Goal: Task Accomplishment & Management: Use online tool/utility

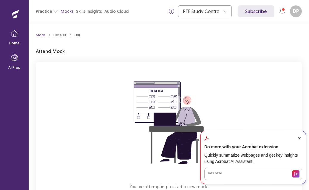
click at [299, 138] on icon "Close Acrobat AI Assistant Dialog" at bounding box center [299, 138] width 2 height 2
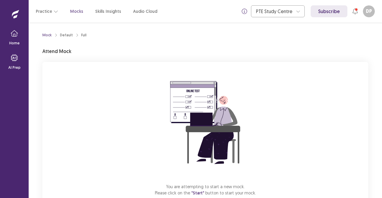
click at [285, 109] on div "You are attempting to start a new mock. Please click on the "Start" button to s…" at bounding box center [205, 142] width 326 height 160
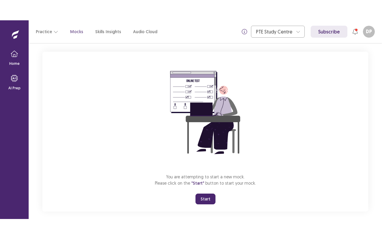
scroll to position [37, 0]
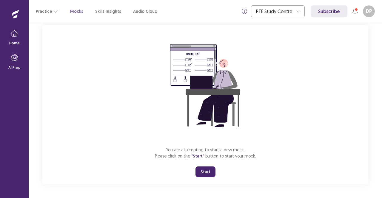
click at [209, 171] on button "Start" at bounding box center [205, 172] width 20 height 11
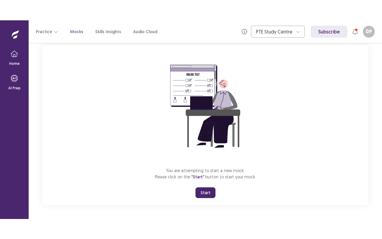
scroll to position [0, 0]
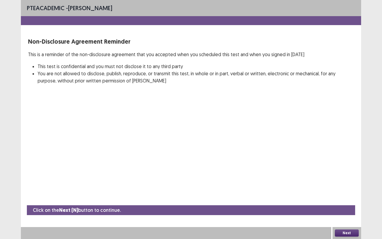
click at [309, 190] on button "Next" at bounding box center [347, 232] width 24 height 7
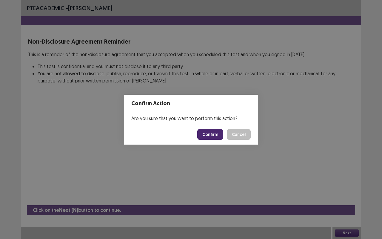
click at [214, 134] on button "Confirm" at bounding box center [210, 134] width 26 height 11
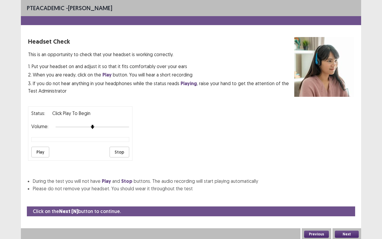
click at [309, 190] on button "Next" at bounding box center [347, 233] width 24 height 7
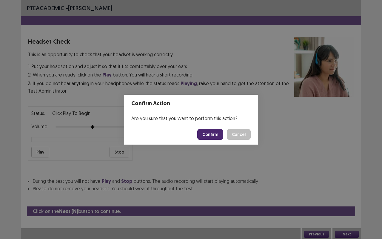
click at [215, 136] on button "Confirm" at bounding box center [210, 134] width 26 height 11
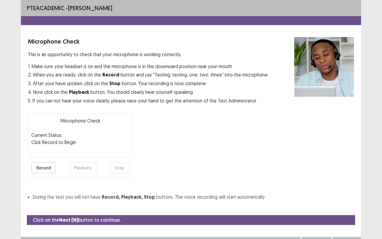
scroll to position [7, 0]
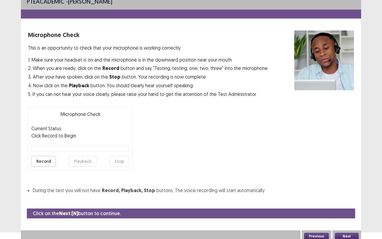
click at [309, 190] on button "Next" at bounding box center [347, 235] width 24 height 7
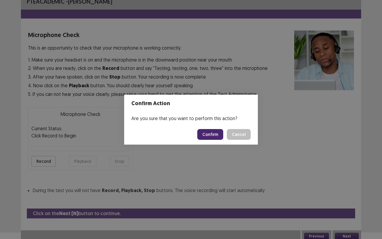
click at [211, 134] on button "Confirm" at bounding box center [210, 134] width 26 height 11
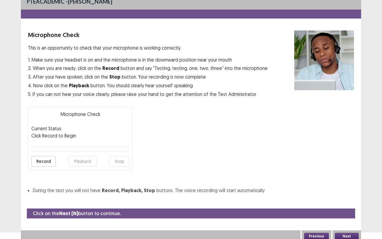
scroll to position [0, 0]
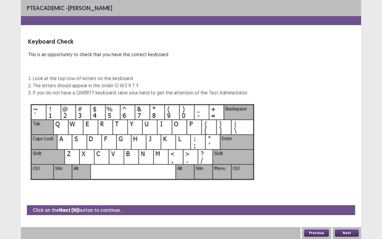
click at [309, 190] on button "Next" at bounding box center [347, 232] width 24 height 7
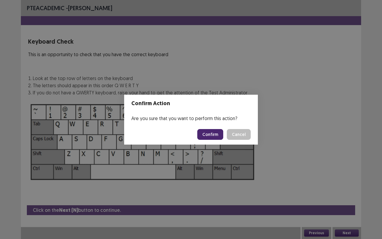
click at [208, 134] on button "Confirm" at bounding box center [210, 134] width 26 height 11
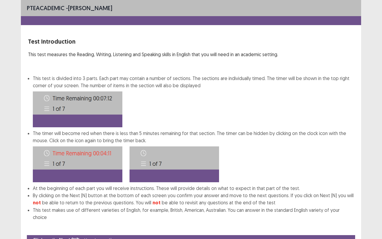
scroll to position [22, 0]
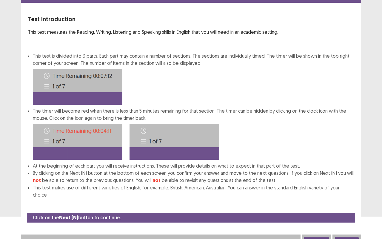
click at [309, 190] on button "Next" at bounding box center [347, 240] width 24 height 7
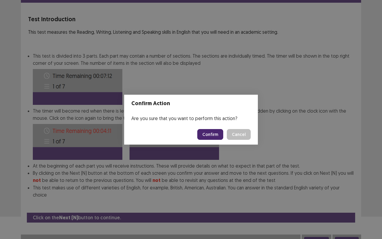
click at [219, 134] on button "Confirm" at bounding box center [210, 134] width 26 height 11
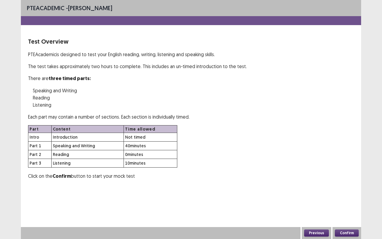
scroll to position [0, 0]
click at [309, 190] on button "Confirm" at bounding box center [347, 232] width 24 height 7
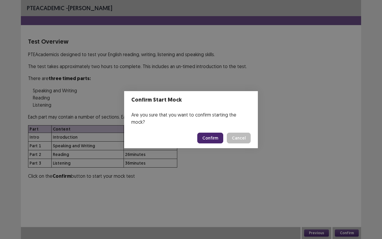
click at [211, 133] on button "Confirm" at bounding box center [210, 138] width 26 height 11
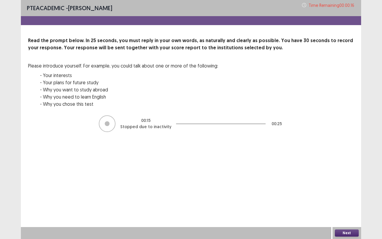
click at [309, 190] on button "Next" at bounding box center [347, 232] width 24 height 7
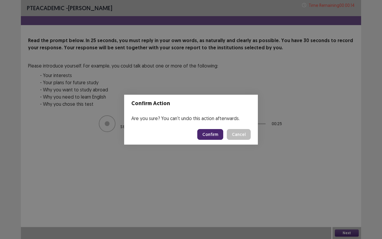
click at [211, 134] on button "Confirm" at bounding box center [210, 134] width 26 height 11
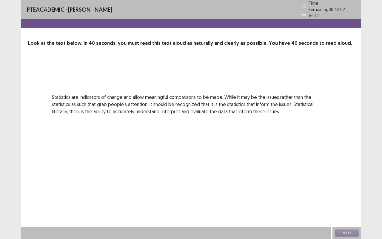
drag, startPoint x: 211, startPoint y: 134, endPoint x: 178, endPoint y: 132, distance: 32.3
click at [178, 132] on div "PTE academic - Deepika Paudel Time Remaining 00 : 42 : 02 1 of 32 Look at the t…" at bounding box center [191, 119] width 340 height 239
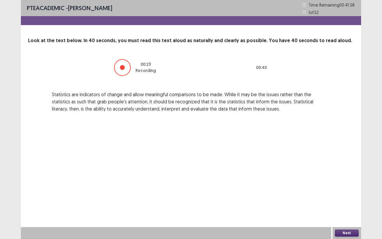
click at [309, 190] on button "Next" at bounding box center [347, 232] width 24 height 7
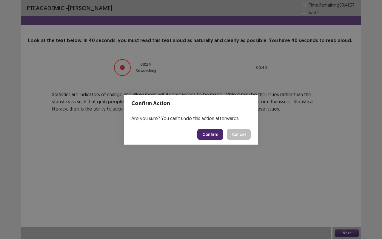
click at [214, 135] on button "Confirm" at bounding box center [210, 134] width 26 height 11
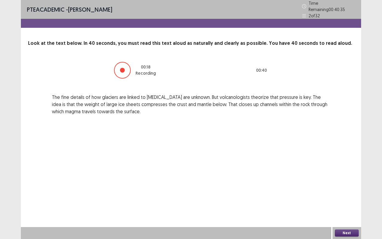
click at [309, 190] on button "Next" at bounding box center [347, 232] width 24 height 7
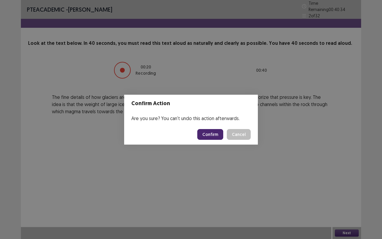
click at [210, 138] on button "Confirm" at bounding box center [210, 134] width 26 height 11
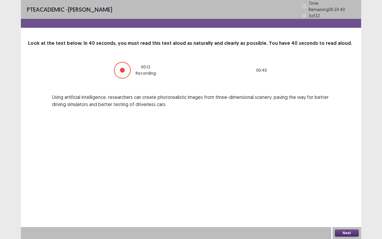
click at [309, 190] on button "Next" at bounding box center [347, 232] width 24 height 7
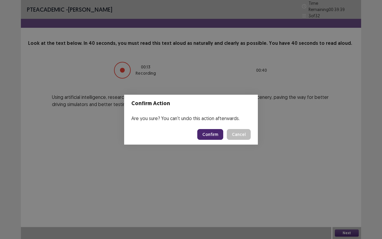
click at [215, 131] on button "Confirm" at bounding box center [210, 134] width 26 height 11
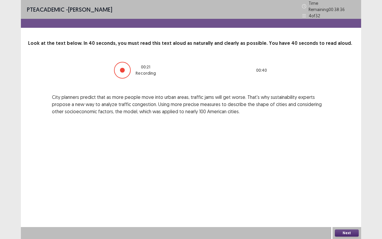
click at [309, 190] on button "Next" at bounding box center [347, 232] width 24 height 7
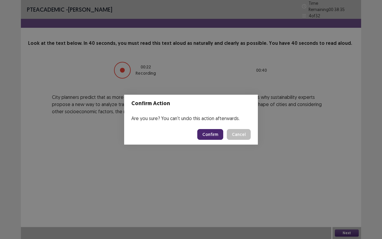
click at [212, 134] on button "Confirm" at bounding box center [210, 134] width 26 height 11
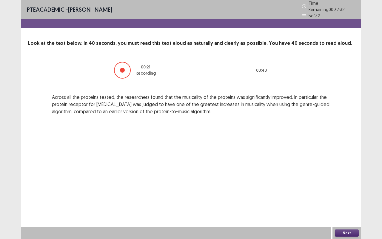
click at [309, 190] on button "Next" at bounding box center [347, 232] width 24 height 7
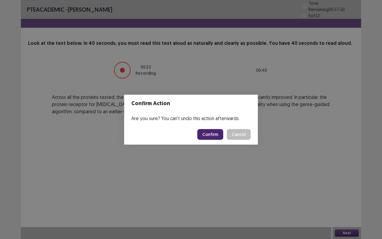
click at [208, 138] on button "Confirm" at bounding box center [210, 134] width 26 height 11
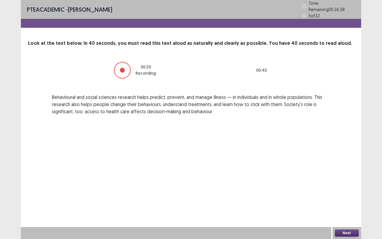
click at [309, 190] on button "Next" at bounding box center [347, 232] width 24 height 7
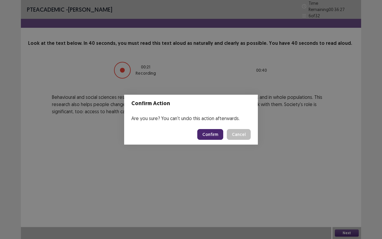
click at [206, 133] on button "Confirm" at bounding box center [210, 134] width 26 height 11
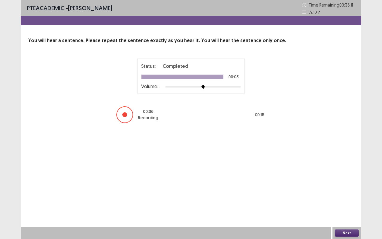
click at [309, 190] on button "Next" at bounding box center [347, 232] width 24 height 7
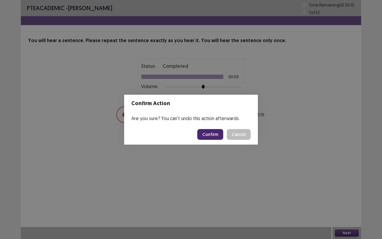
click at [215, 134] on button "Confirm" at bounding box center [210, 134] width 26 height 11
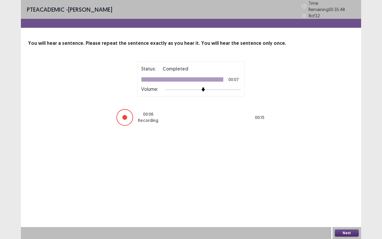
click at [309, 190] on button "Next" at bounding box center [347, 232] width 24 height 7
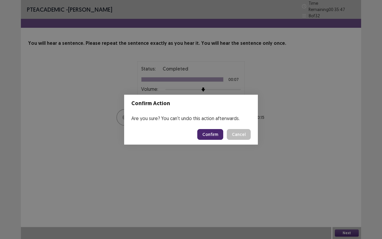
click at [217, 130] on button "Confirm" at bounding box center [210, 134] width 26 height 11
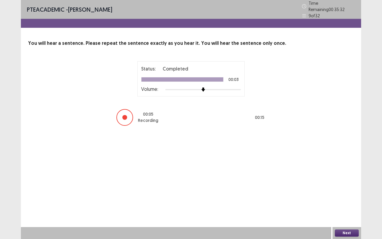
click at [309, 190] on button "Next" at bounding box center [347, 232] width 24 height 7
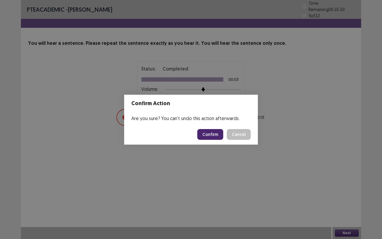
click at [216, 131] on button "Confirm" at bounding box center [210, 134] width 26 height 11
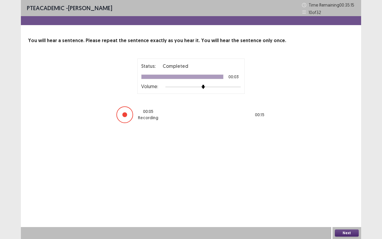
click at [309, 190] on button "Next" at bounding box center [347, 232] width 24 height 7
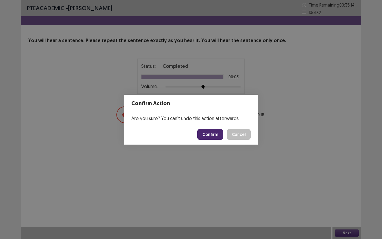
click at [215, 130] on button "Confirm" at bounding box center [210, 134] width 26 height 11
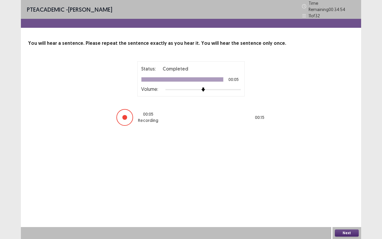
click at [309, 190] on button "Next" at bounding box center [347, 232] width 24 height 7
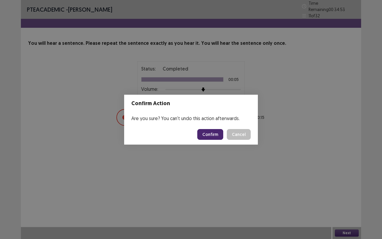
click at [214, 130] on button "Confirm" at bounding box center [210, 134] width 26 height 11
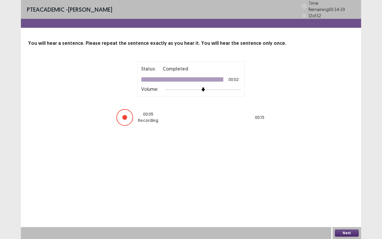
click at [309, 190] on button "Next" at bounding box center [347, 232] width 24 height 7
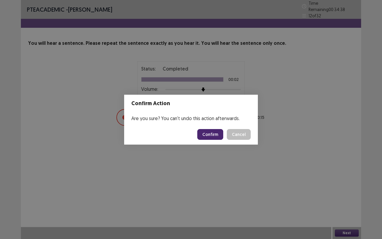
click at [217, 130] on button "Confirm" at bounding box center [210, 134] width 26 height 11
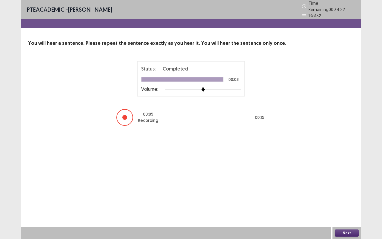
click at [309, 190] on button "Next" at bounding box center [347, 232] width 24 height 7
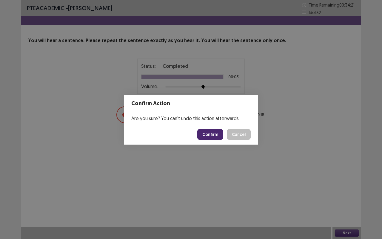
click at [217, 133] on button "Confirm" at bounding box center [210, 134] width 26 height 11
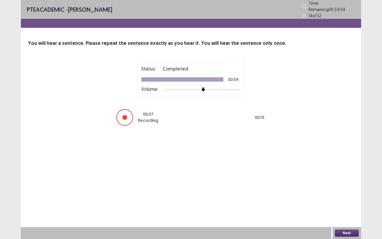
click at [309, 190] on button "Next" at bounding box center [347, 232] width 24 height 7
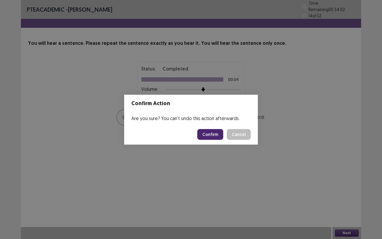
click at [223, 135] on button "Confirm" at bounding box center [210, 134] width 26 height 11
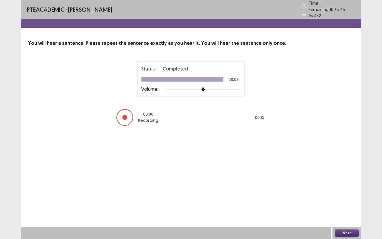
click at [309, 190] on button "Next" at bounding box center [347, 232] width 24 height 7
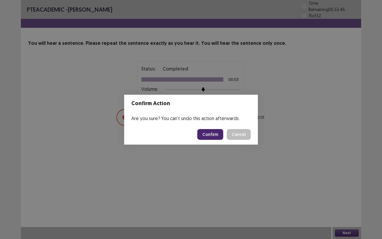
click at [210, 135] on button "Confirm" at bounding box center [210, 134] width 26 height 11
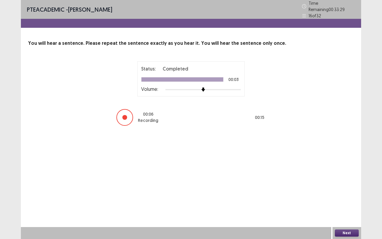
click at [309, 190] on button "Next" at bounding box center [347, 232] width 24 height 7
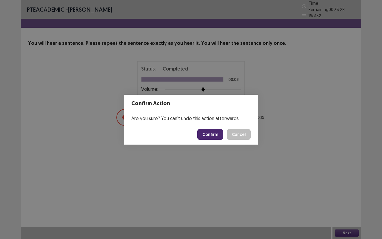
click at [217, 134] on button "Confirm" at bounding box center [210, 134] width 26 height 11
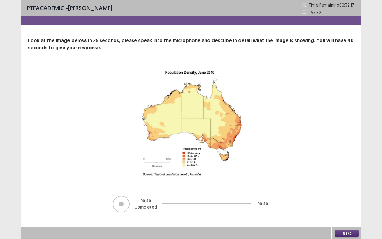
click at [309, 190] on button "Next" at bounding box center [347, 233] width 24 height 7
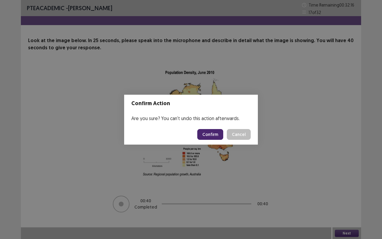
click at [212, 134] on button "Confirm" at bounding box center [210, 134] width 26 height 11
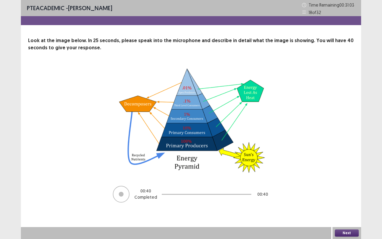
click at [309, 190] on button "Next" at bounding box center [347, 232] width 24 height 7
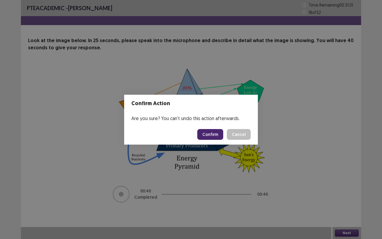
click at [212, 134] on button "Confirm" at bounding box center [210, 134] width 26 height 11
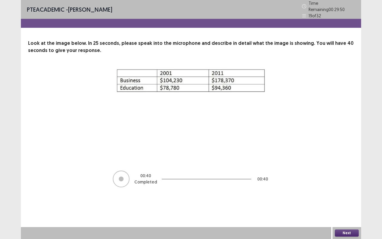
click at [309, 190] on button "Next" at bounding box center [347, 232] width 24 height 7
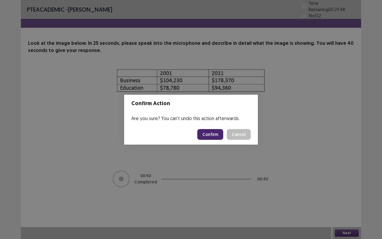
click at [210, 134] on button "Confirm" at bounding box center [210, 134] width 26 height 11
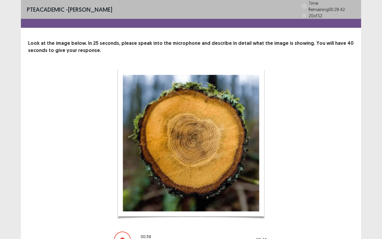
click at [309, 172] on div "00 : 38 Recording 00 : 40" at bounding box center [191, 158] width 278 height 180
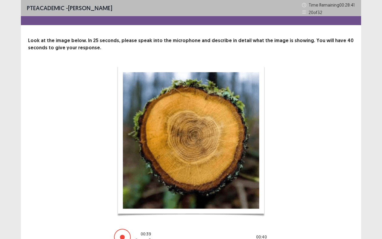
click at [309, 190] on div "00 : 39 Recording 00 : 40" at bounding box center [191, 156] width 326 height 180
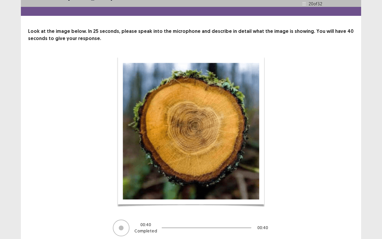
scroll to position [33, 0]
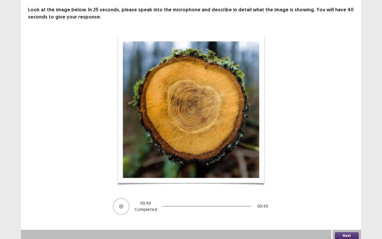
click at [309, 190] on button "Next" at bounding box center [347, 235] width 24 height 7
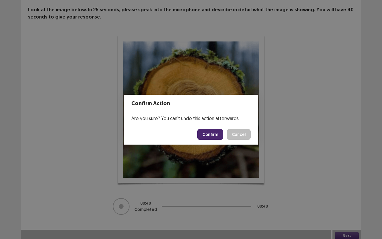
click at [207, 134] on button "Confirm" at bounding box center [210, 134] width 26 height 11
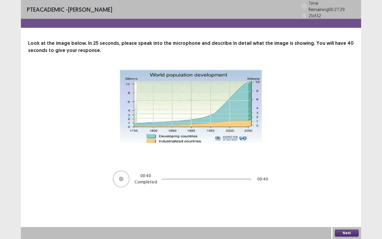
click at [309, 190] on button "Next" at bounding box center [347, 232] width 24 height 7
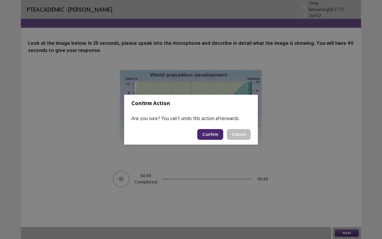
click at [211, 134] on button "Confirm" at bounding box center [210, 134] width 26 height 11
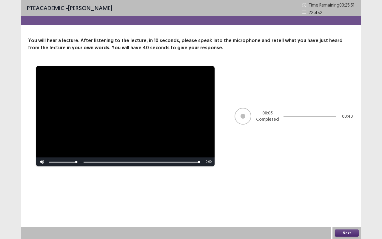
click at [309, 190] on button "Next" at bounding box center [347, 232] width 24 height 7
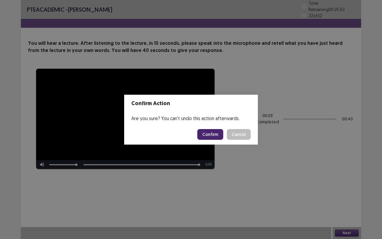
click at [215, 136] on button "Confirm" at bounding box center [210, 134] width 26 height 11
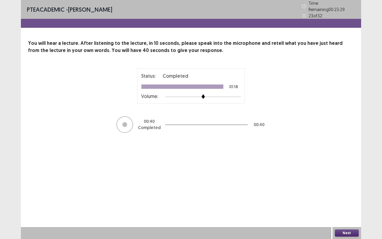
click at [309, 190] on button "Next" at bounding box center [347, 232] width 24 height 7
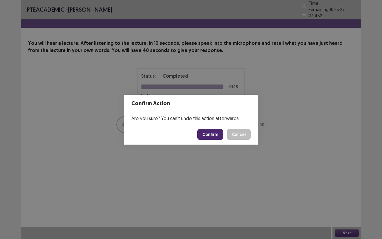
click at [206, 134] on button "Confirm" at bounding box center [210, 134] width 26 height 11
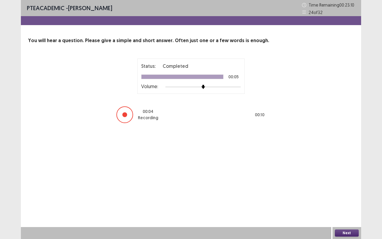
click at [309, 190] on button "Next" at bounding box center [347, 232] width 24 height 7
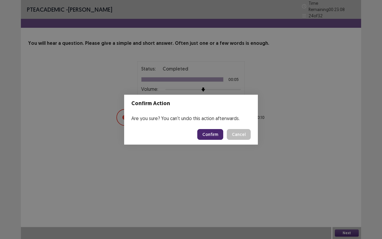
click at [210, 134] on button "Confirm" at bounding box center [210, 134] width 26 height 11
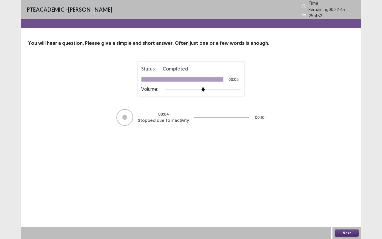
click at [309, 190] on button "Next" at bounding box center [347, 232] width 24 height 7
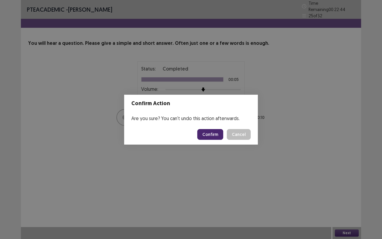
click at [217, 132] on button "Confirm" at bounding box center [210, 134] width 26 height 11
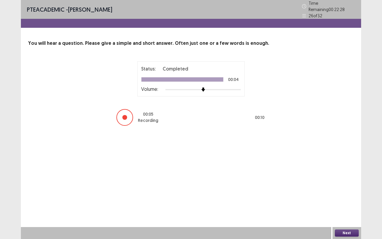
click at [309, 190] on button "Next" at bounding box center [347, 232] width 24 height 7
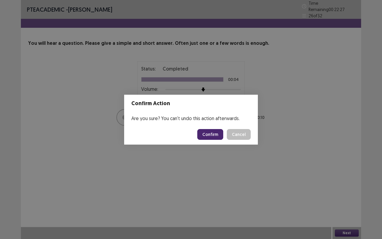
click at [211, 133] on button "Confirm" at bounding box center [210, 134] width 26 height 11
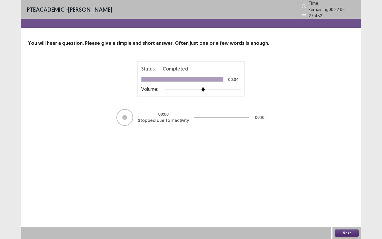
click at [309, 190] on button "Next" at bounding box center [347, 232] width 24 height 7
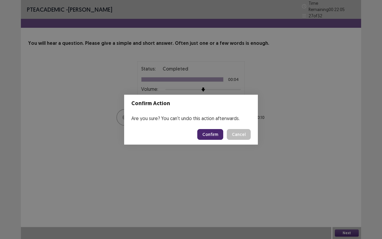
click at [213, 135] on button "Confirm" at bounding box center [210, 134] width 26 height 11
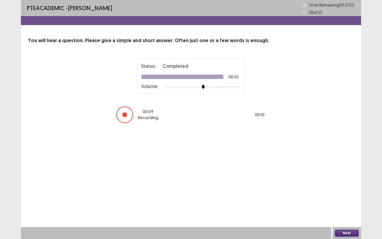
click at [309, 190] on button "Next" at bounding box center [347, 232] width 24 height 7
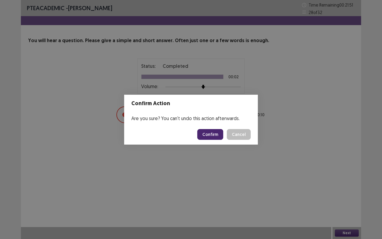
click at [207, 135] on button "Confirm" at bounding box center [210, 134] width 26 height 11
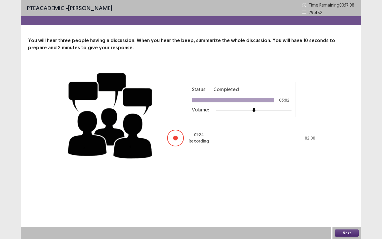
click at [309, 190] on button "Next" at bounding box center [347, 232] width 24 height 7
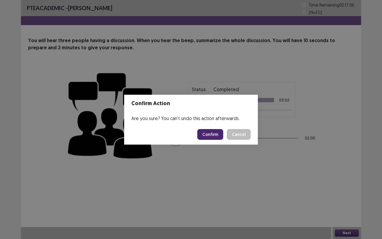
click at [215, 134] on button "Confirm" at bounding box center [210, 134] width 26 height 11
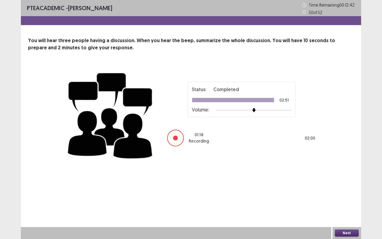
click at [309, 190] on button "Next" at bounding box center [347, 232] width 24 height 7
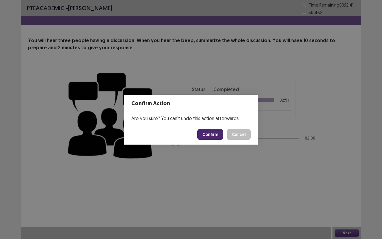
click at [214, 132] on button "Confirm" at bounding box center [210, 134] width 26 height 11
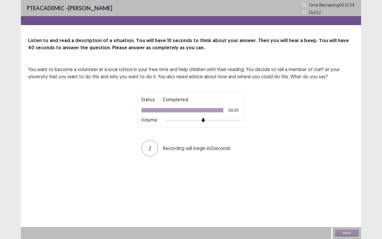
click at [214, 132] on div "Status: Completed 00:25 Volume: 2 Recording will begin in 2 seconds" at bounding box center [190, 124] width 149 height 65
click at [309, 190] on button "Next" at bounding box center [347, 232] width 24 height 7
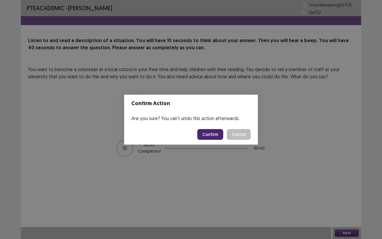
click at [209, 134] on button "Confirm" at bounding box center [210, 134] width 26 height 11
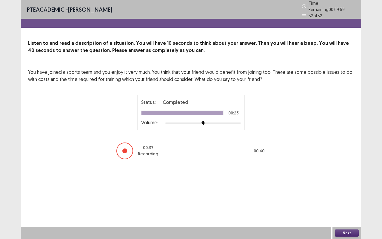
click at [309, 190] on button "Next" at bounding box center [347, 232] width 24 height 7
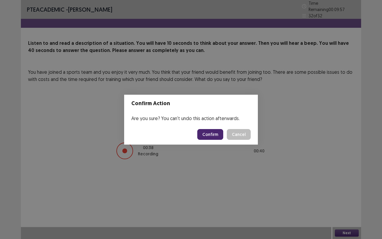
click at [217, 131] on button "Confirm" at bounding box center [210, 134] width 26 height 11
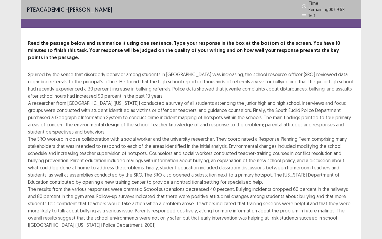
click at [188, 123] on div "Spurred by the sense that disorderly behavior among students in South Euclid wa…" at bounding box center [191, 150] width 326 height 158
click at [309, 118] on div "PTE academic - Deepika Paudel Time Remaining 00 : 07 : 39 1 of 1 Read the passa…" at bounding box center [191, 177] width 382 height 354
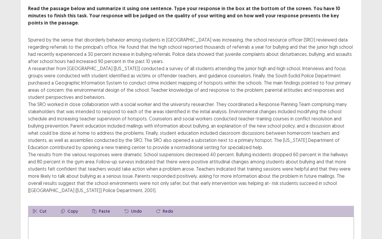
scroll to position [36, 0]
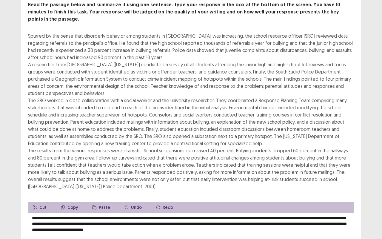
type textarea "**********"
click at [309, 190] on div "PTE academic - Deepika Paudel Time Remaining 00 : 01 : 28 1 of 1 Read the passa…" at bounding box center [191, 139] width 382 height 351
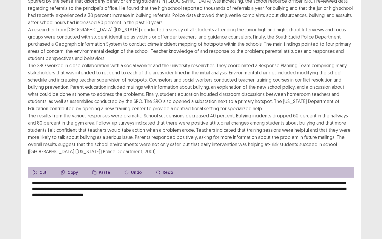
scroll to position [105, 0]
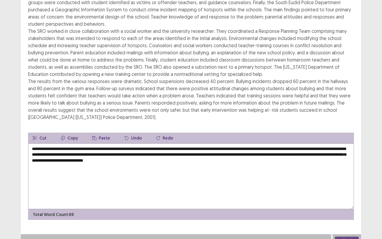
click at [309, 190] on button "Next" at bounding box center [347, 239] width 24 height 7
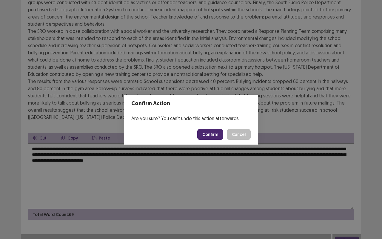
click at [211, 136] on button "Confirm" at bounding box center [210, 134] width 26 height 11
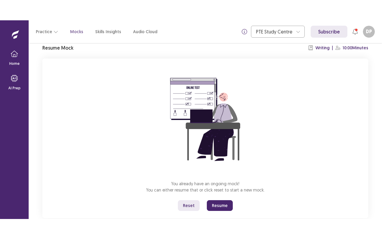
scroll to position [37, 0]
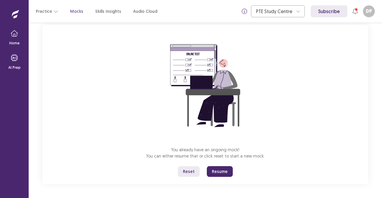
click at [224, 175] on button "Resume" at bounding box center [220, 172] width 26 height 11
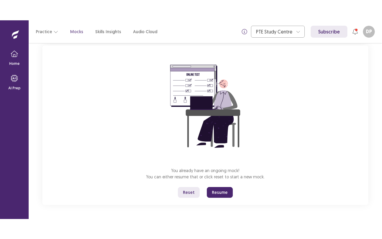
scroll to position [0, 0]
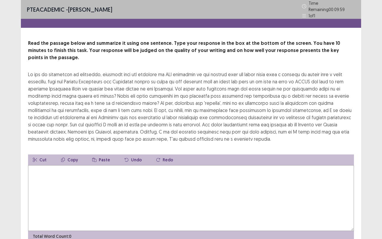
click at [119, 186] on textarea at bounding box center [191, 198] width 326 height 66
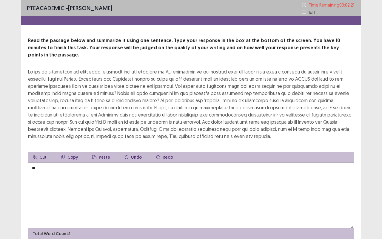
type textarea "*"
click at [149, 162] on textarea "**********" at bounding box center [191, 195] width 326 height 66
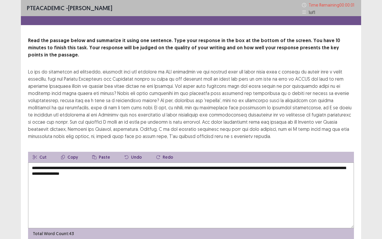
type textarea "**********"
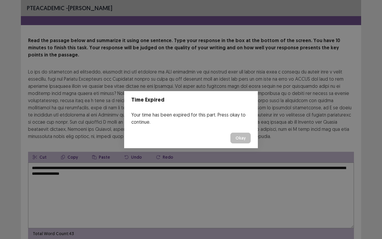
click at [247, 135] on button "Okay" at bounding box center [240, 138] width 20 height 11
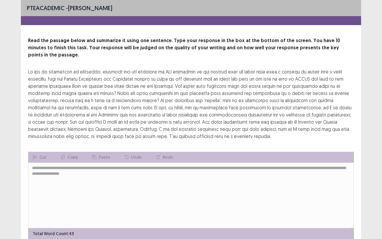
scroll to position [19, 0]
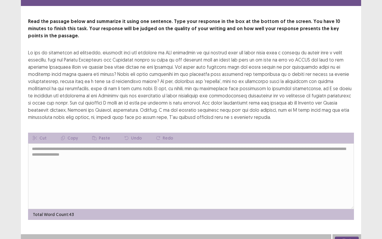
click at [342, 198] on button "Next" at bounding box center [347, 239] width 24 height 7
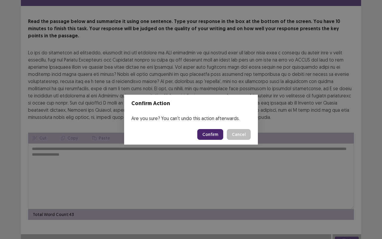
click at [208, 133] on button "Confirm" at bounding box center [210, 134] width 26 height 11
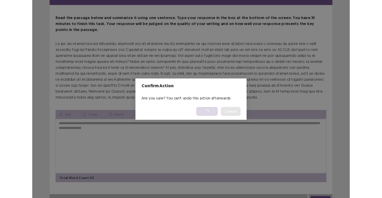
scroll to position [0, 0]
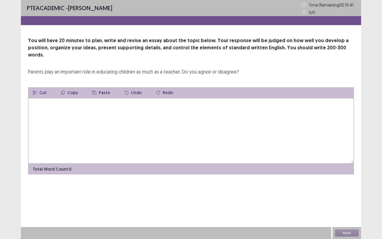
click at [115, 98] on textarea at bounding box center [191, 131] width 326 height 66
drag, startPoint x: 115, startPoint y: 98, endPoint x: 66, endPoint y: 98, distance: 49.5
click at [66, 98] on textarea at bounding box center [191, 131] width 326 height 66
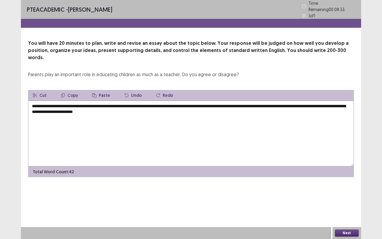
click at [192, 116] on textarea "**********" at bounding box center [191, 134] width 326 height 66
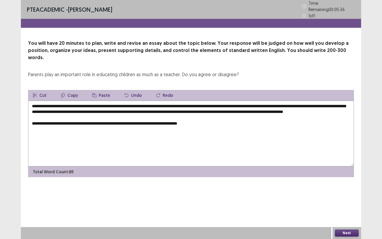
click at [264, 150] on textarea "**********" at bounding box center [191, 134] width 326 height 66
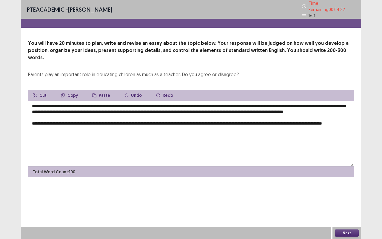
click at [38, 125] on textarea "**********" at bounding box center [191, 134] width 326 height 66
click at [74, 121] on textarea "**********" at bounding box center [191, 134] width 326 height 66
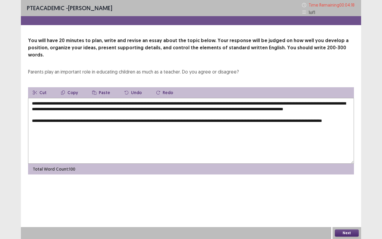
click at [69, 123] on textarea "**********" at bounding box center [191, 131] width 326 height 66
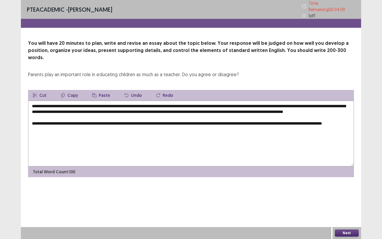
click at [65, 124] on textarea "**********" at bounding box center [191, 134] width 326 height 66
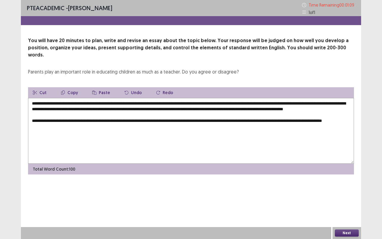
type textarea "**********"
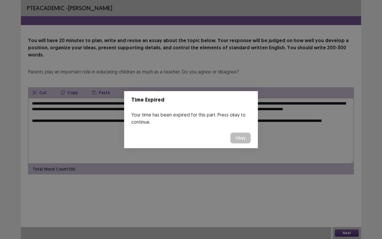
click at [242, 140] on button "Okay" at bounding box center [240, 138] width 20 height 11
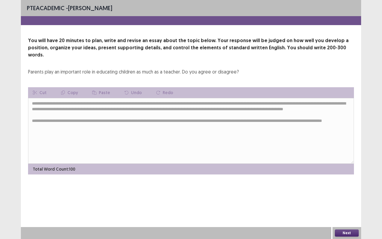
click at [345, 198] on button "Next" at bounding box center [347, 232] width 24 height 7
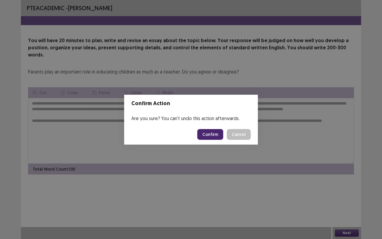
click at [343, 198] on div "Confirm Action Are you sure? You can't undo this action afterwards. Confirm Can…" at bounding box center [191, 119] width 382 height 239
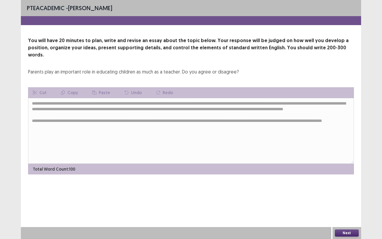
click at [348, 198] on button "Next" at bounding box center [347, 232] width 24 height 7
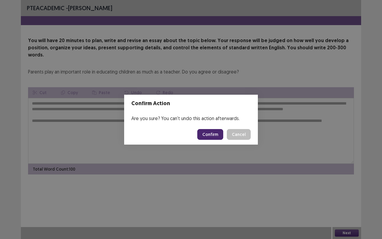
click at [212, 136] on button "Confirm" at bounding box center [210, 134] width 26 height 11
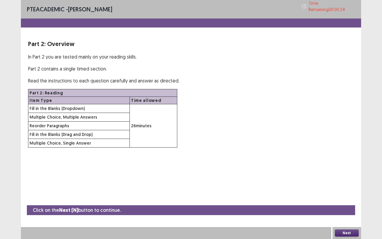
click at [344, 198] on button "Next" at bounding box center [347, 232] width 24 height 7
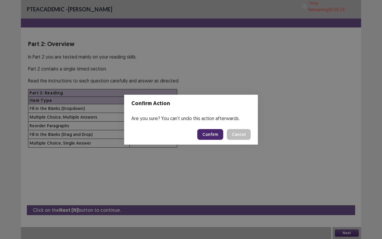
click at [206, 132] on button "Confirm" at bounding box center [210, 134] width 26 height 11
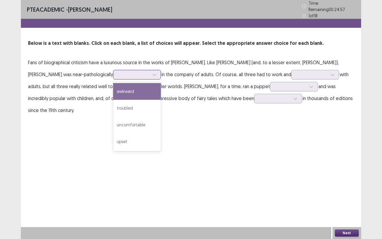
click at [152, 73] on icon at bounding box center [154, 75] width 4 height 4
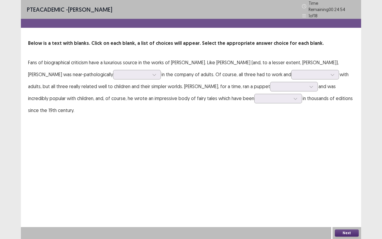
click at [260, 159] on div "PTE academic - [PERSON_NAME] Time Remaining 00 : 24 : 54 1 of 18 Below is a tex…" at bounding box center [191, 119] width 340 height 239
